Goal: Information Seeking & Learning: Understand process/instructions

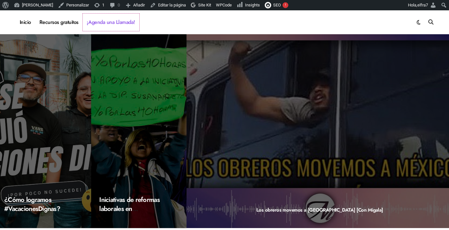
click at [113, 22] on link "¡Agenda una Llamada!" at bounding box center [111, 22] width 57 height 17
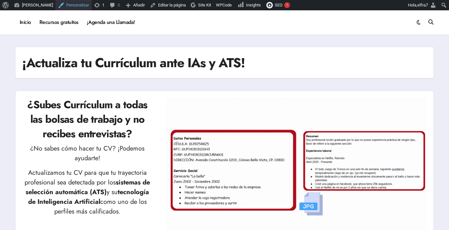
click at [64, 8] on link "Personalizar" at bounding box center [74, 5] width 36 height 10
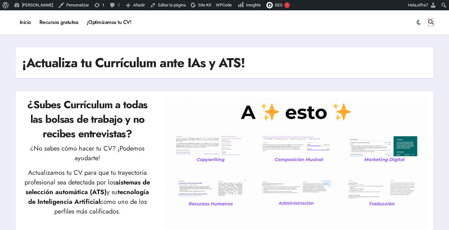
click at [433, 21] on icon at bounding box center [431, 21] width 5 height 5
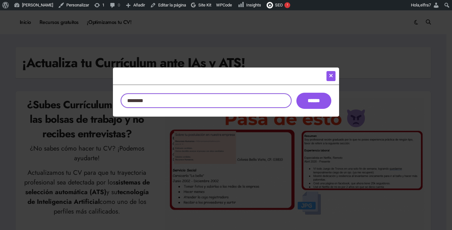
click at [234, 103] on input "Buscar:" at bounding box center [206, 100] width 171 height 15
type input "**********"
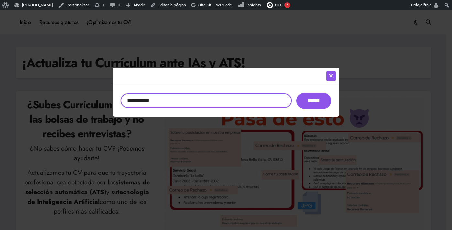
click at [296, 93] on input "******" at bounding box center [313, 101] width 35 height 16
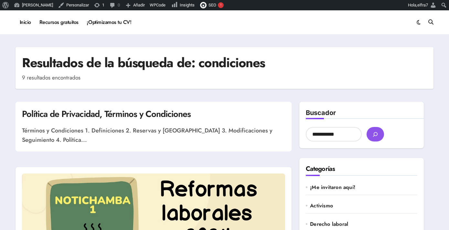
click at [152, 128] on p "Términos y Condiciones 1. Definiciones 2. Reservas y [GEOGRAPHIC_DATA] 3. Modif…" at bounding box center [153, 135] width 263 height 19
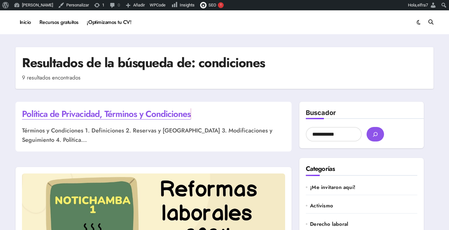
click at [154, 116] on link "Política de Privacidad, Términos y Condiciones" at bounding box center [106, 114] width 169 height 13
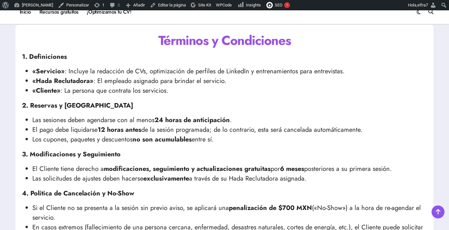
scroll to position [55, 0]
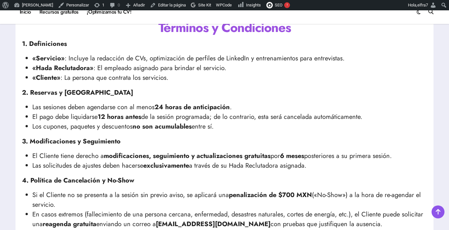
click at [198, 32] on h1 "Términos y Condiciones" at bounding box center [224, 27] width 405 height 18
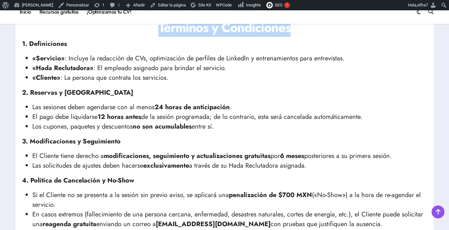
drag, startPoint x: 198, startPoint y: 32, endPoint x: 238, endPoint y: 32, distance: 40.8
click at [238, 32] on h1 "Términos y Condiciones" at bounding box center [224, 27] width 405 height 18
copy h1 "Términos y Condiciones"
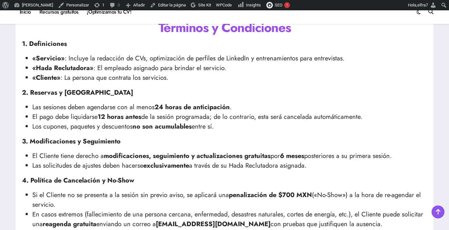
click at [53, 44] on strong "1. Definiciones" at bounding box center [44, 43] width 45 height 9
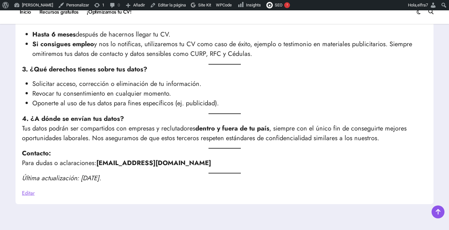
scroll to position [590, 0]
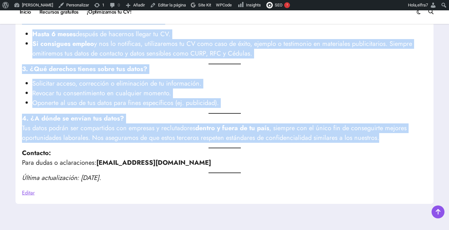
click at [380, 140] on p "4. ¿A dónde se envían tus datos? Tus datos podrán ser compartidos con empresas …" at bounding box center [224, 128] width 405 height 29
copy div "1. Definiciones «Servicio» : Incluye la redacción de CVs, optimización de perfi…"
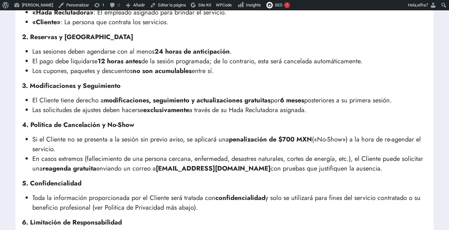
scroll to position [0, 0]
